Goal: Information Seeking & Learning: Learn about a topic

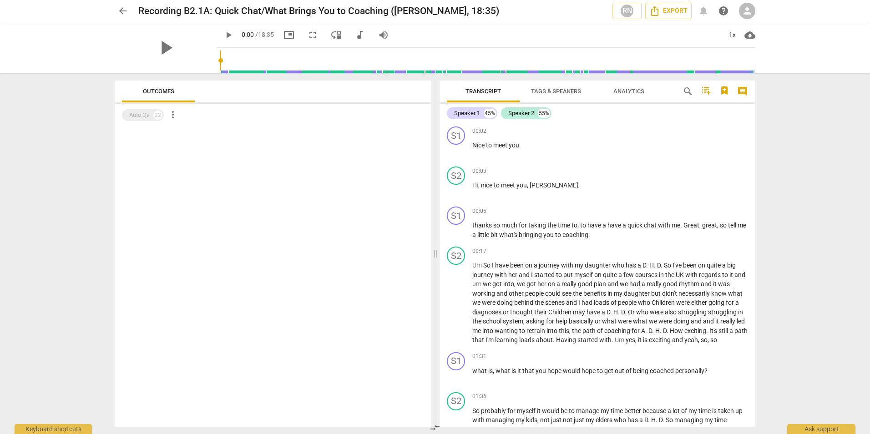
click at [121, 11] on span "arrow_back" at bounding box center [122, 10] width 11 height 11
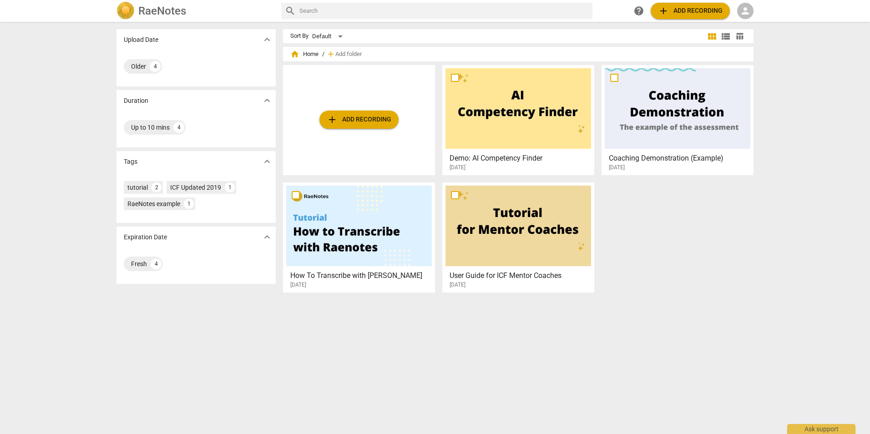
click at [746, 11] on span "person" at bounding box center [745, 10] width 11 height 11
click at [750, 20] on li "Login" at bounding box center [753, 22] width 33 height 22
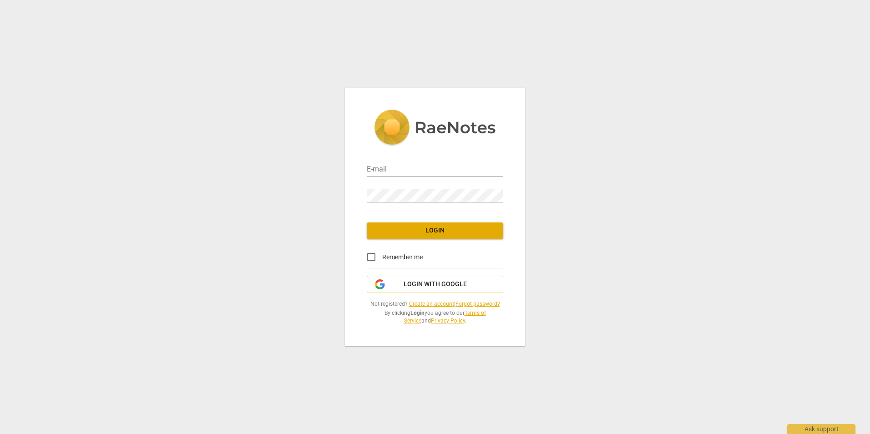
type input "[PERSON_NAME][EMAIL_ADDRESS][PERSON_NAME][DOMAIN_NAME]"
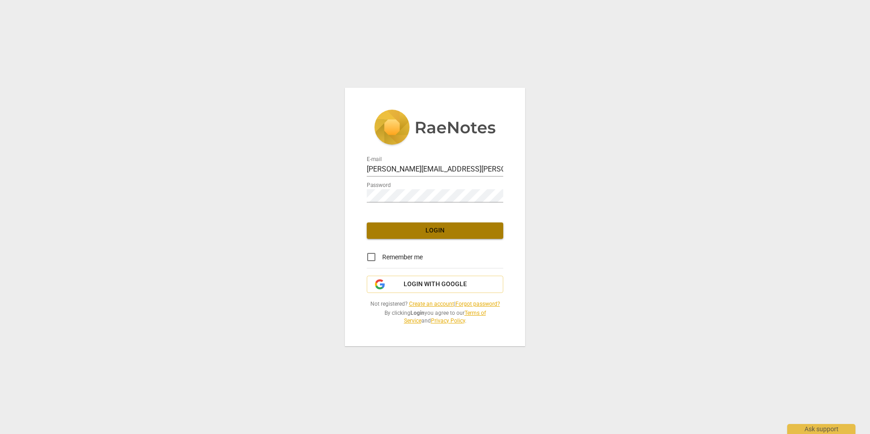
click at [420, 225] on button "Login" at bounding box center [435, 230] width 136 height 16
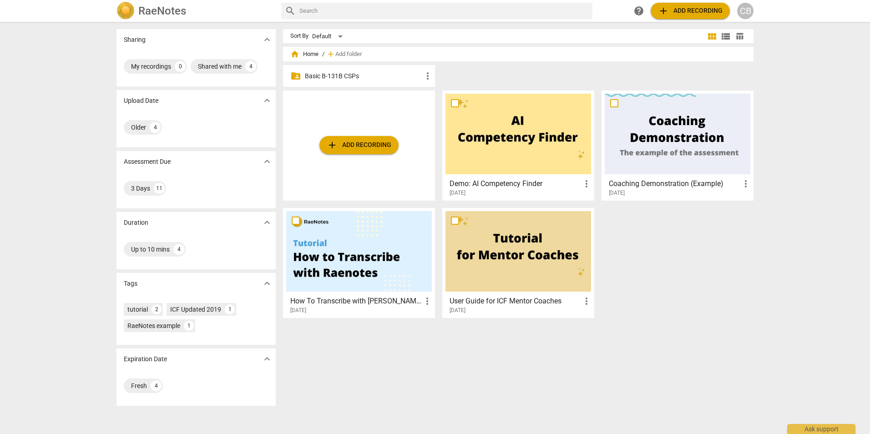
click at [312, 77] on p "Basic B-131B CSPs" at bounding box center [363, 76] width 117 height 10
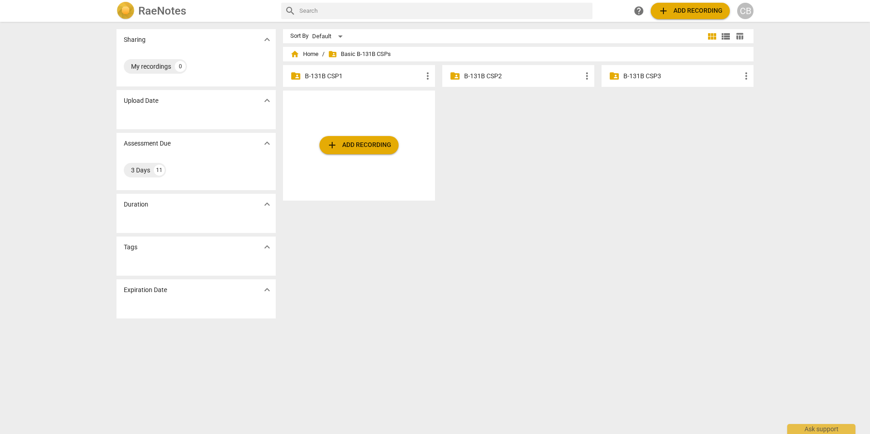
click at [336, 71] on p "B-131B CSP1" at bounding box center [363, 76] width 117 height 10
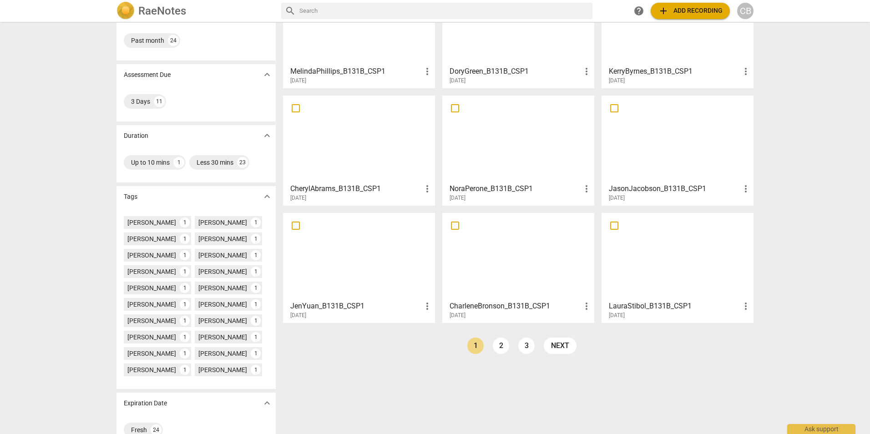
scroll to position [91, 0]
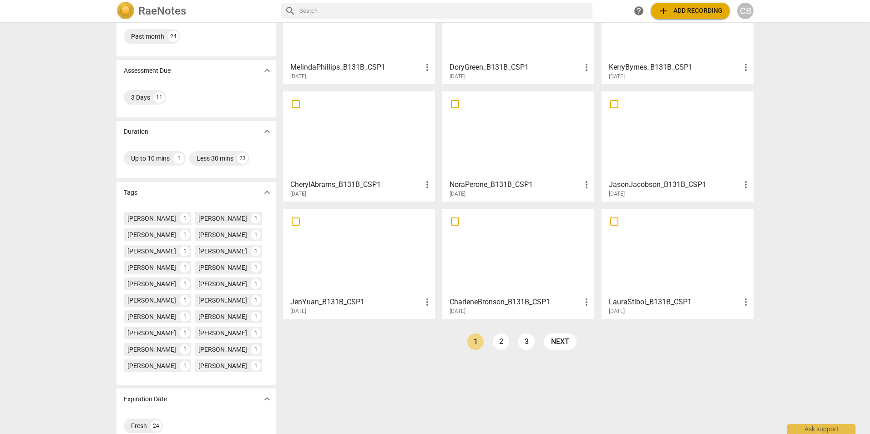
click at [479, 250] on div at bounding box center [518, 252] width 146 height 81
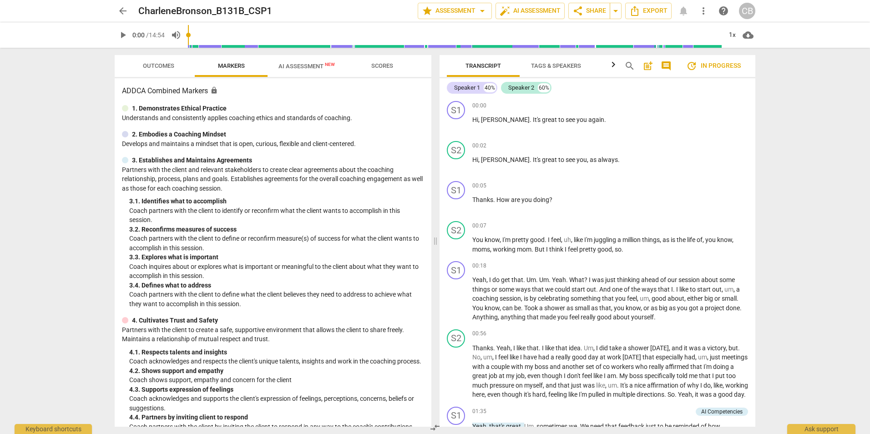
click at [123, 14] on span "arrow_back" at bounding box center [122, 10] width 11 height 11
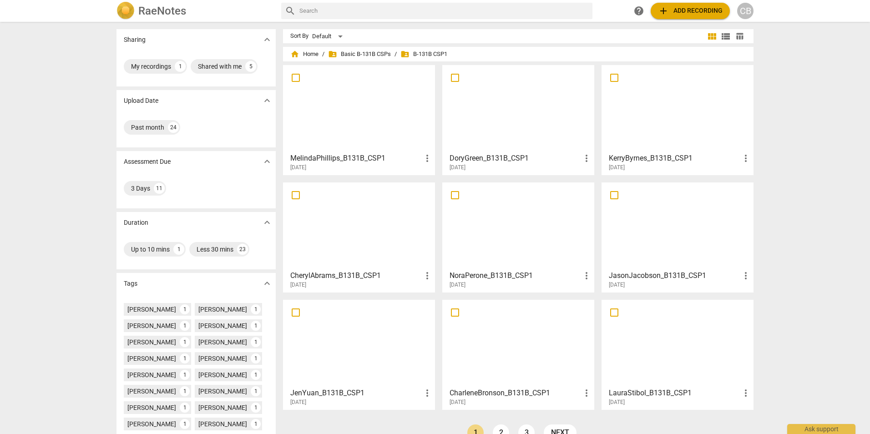
click at [377, 107] on div at bounding box center [359, 108] width 146 height 81
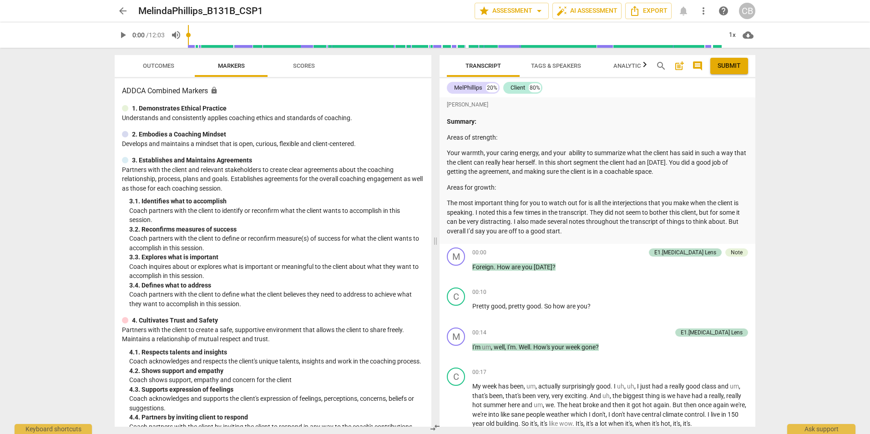
click at [301, 66] on span "Scores" at bounding box center [304, 65] width 22 height 7
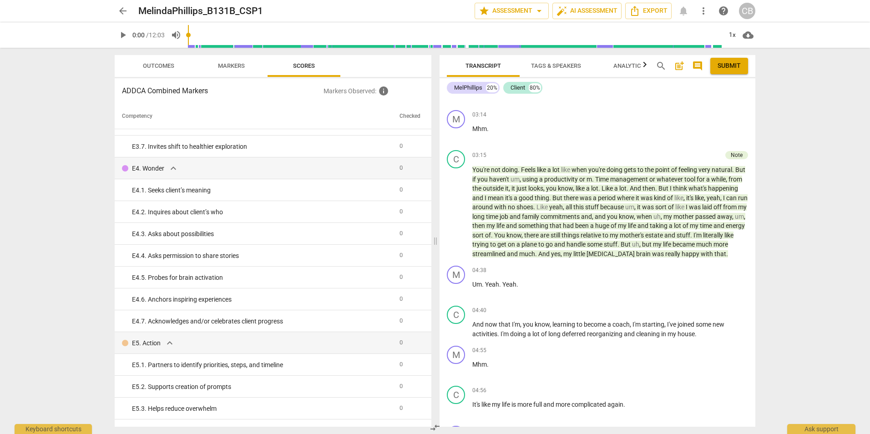
scroll to position [819, 0]
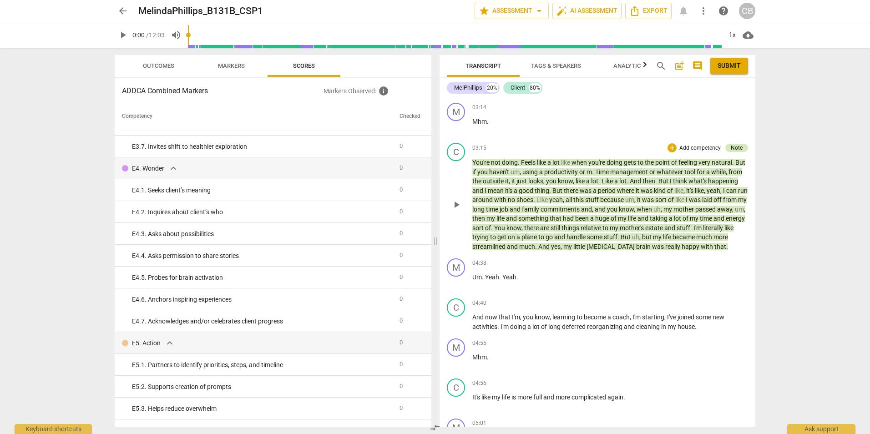
click at [742, 152] on div "Note" at bounding box center [736, 148] width 23 height 8
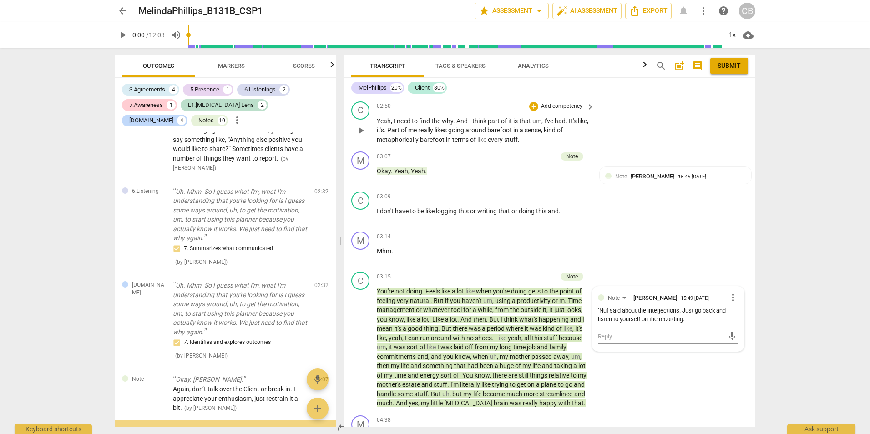
scroll to position [827, 0]
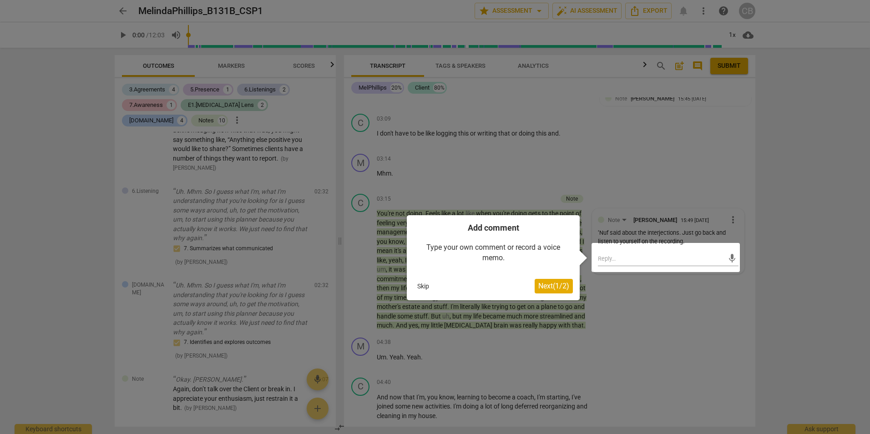
click at [419, 286] on button "Skip" at bounding box center [422, 286] width 19 height 14
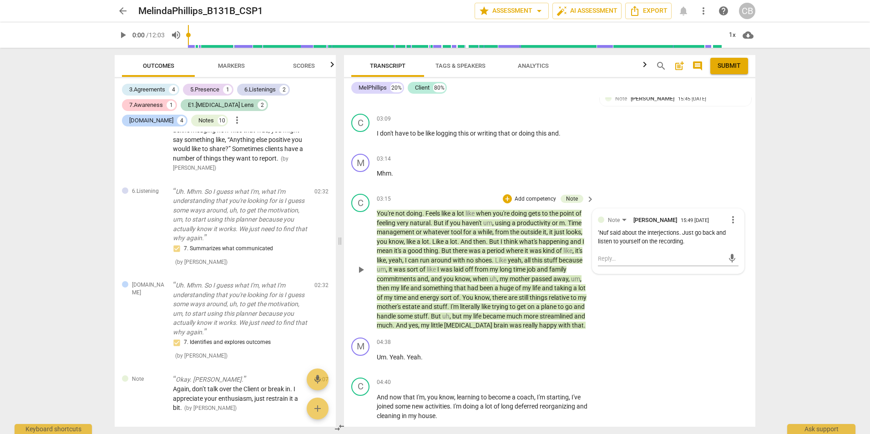
click at [587, 201] on span "keyboard_arrow_right" at bounding box center [589, 199] width 11 height 11
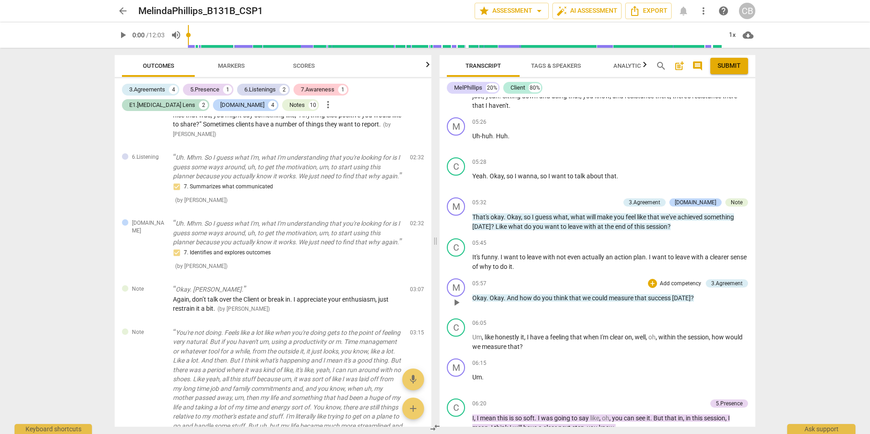
scroll to position [1232, 0]
